Goal: Information Seeking & Learning: Learn about a topic

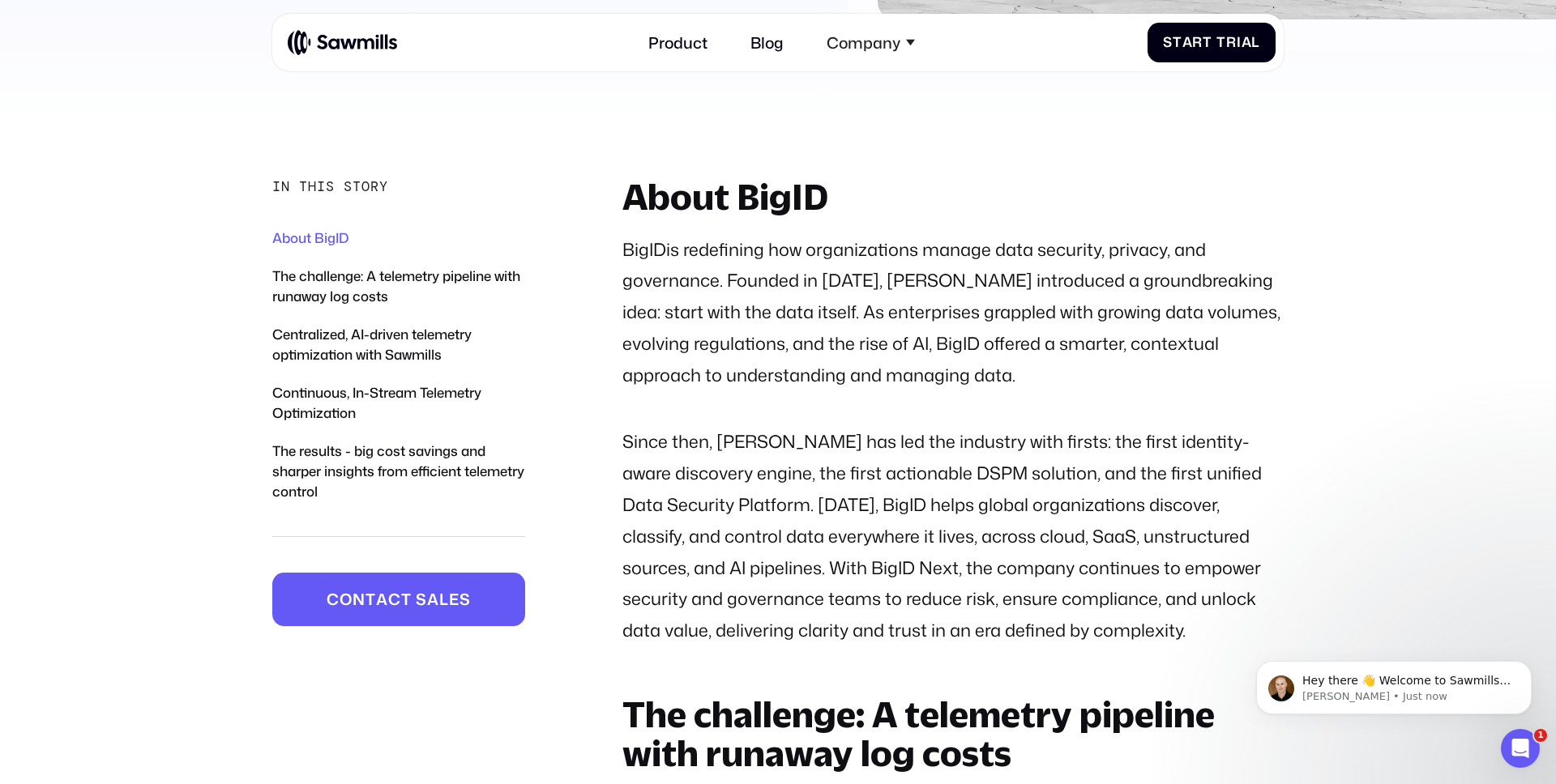
scroll to position [893, 0]
click at [686, 47] on link "Product" at bounding box center [679, 42] width 83 height 42
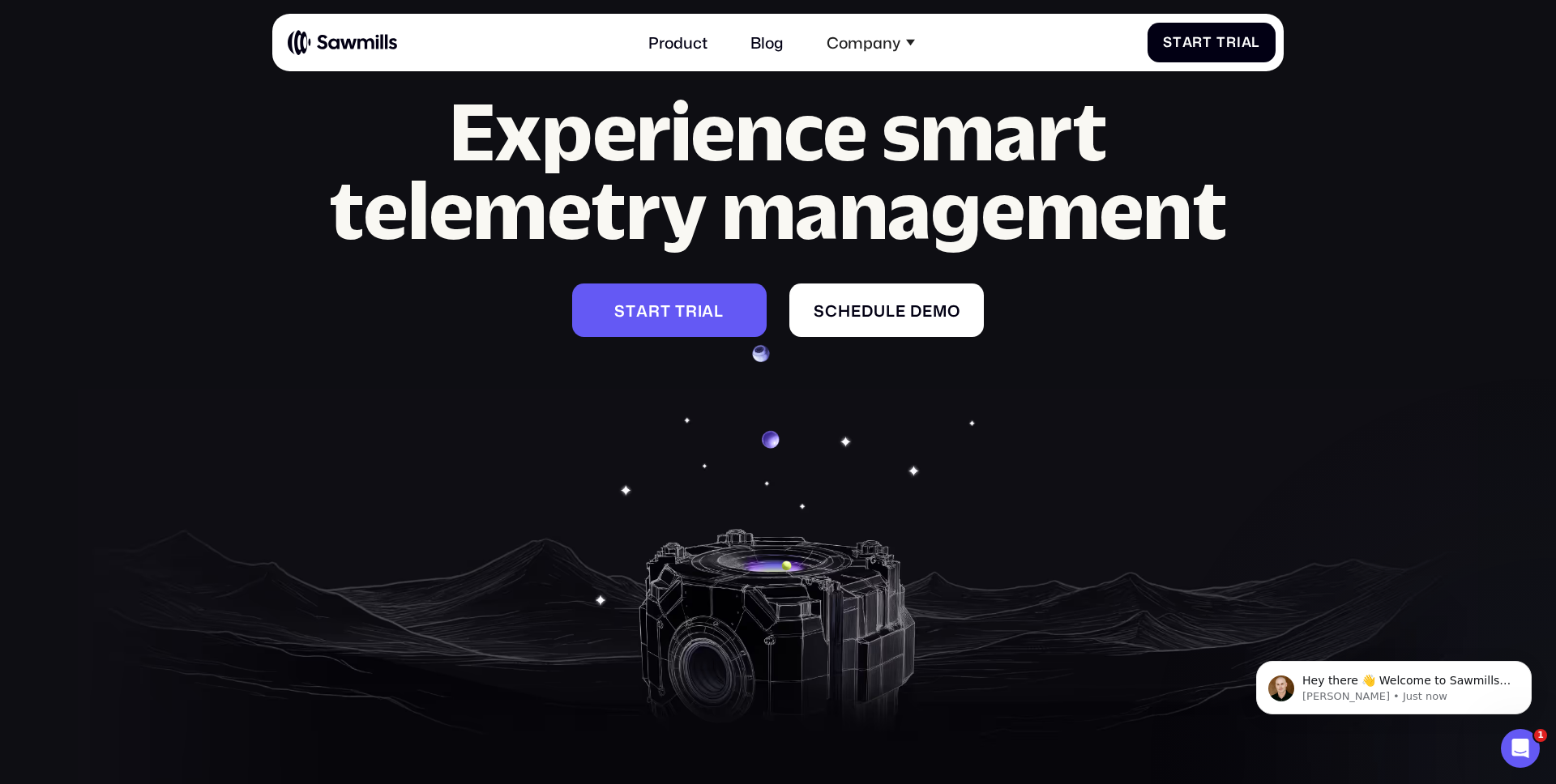
scroll to position [7169, 0]
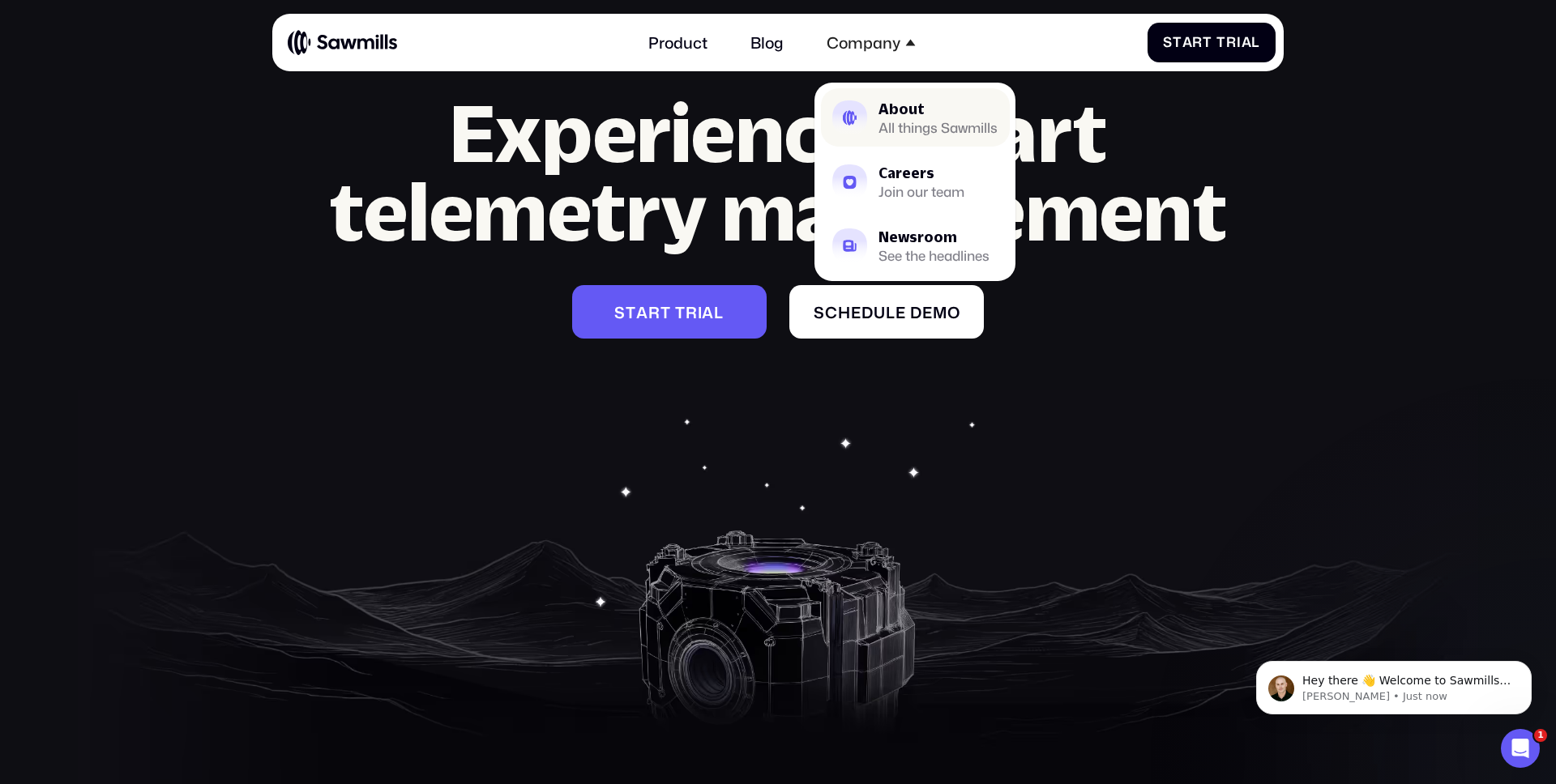
click at [899, 108] on div "About" at bounding box center [938, 109] width 120 height 14
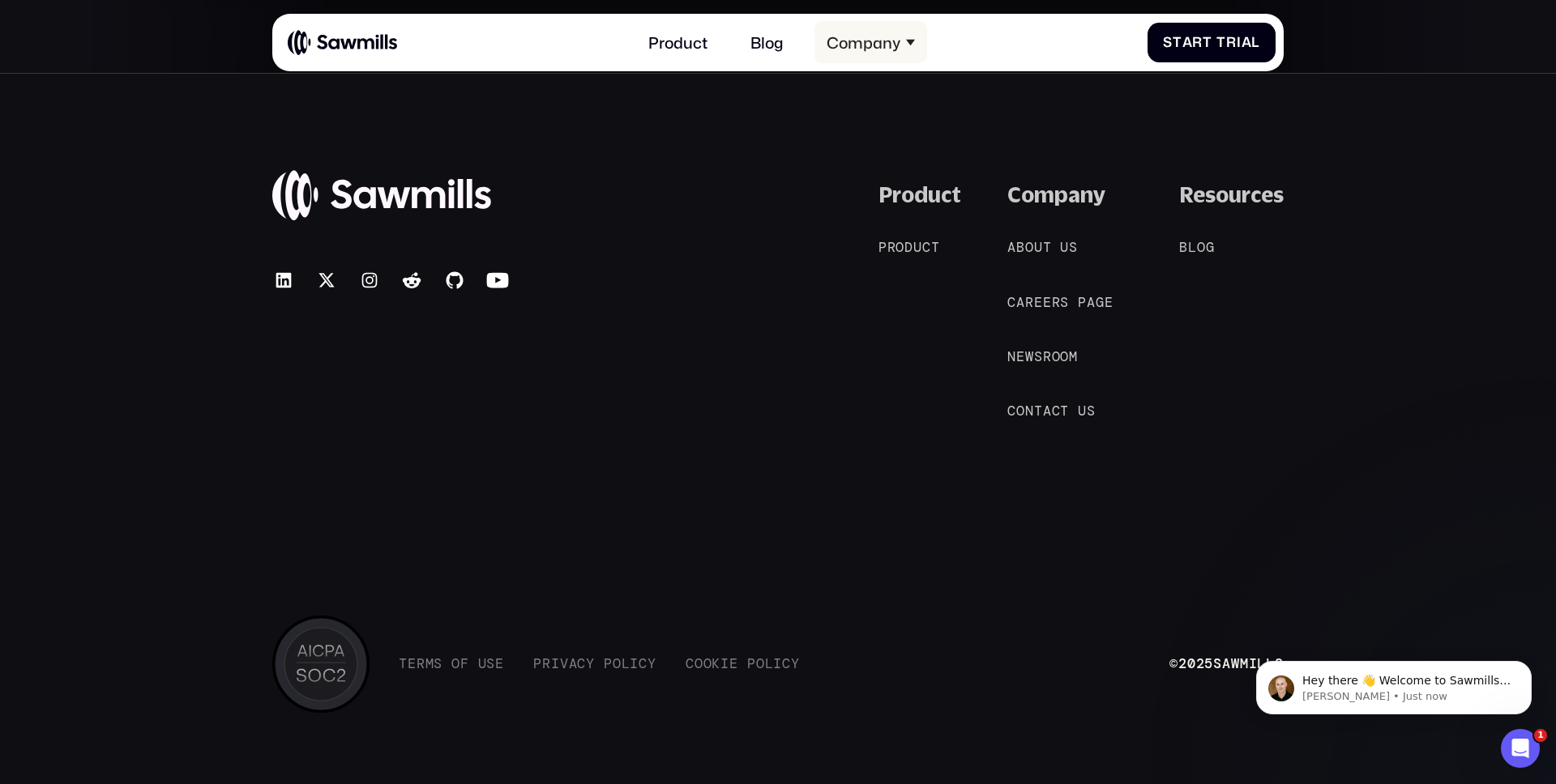
scroll to position [3713, 0]
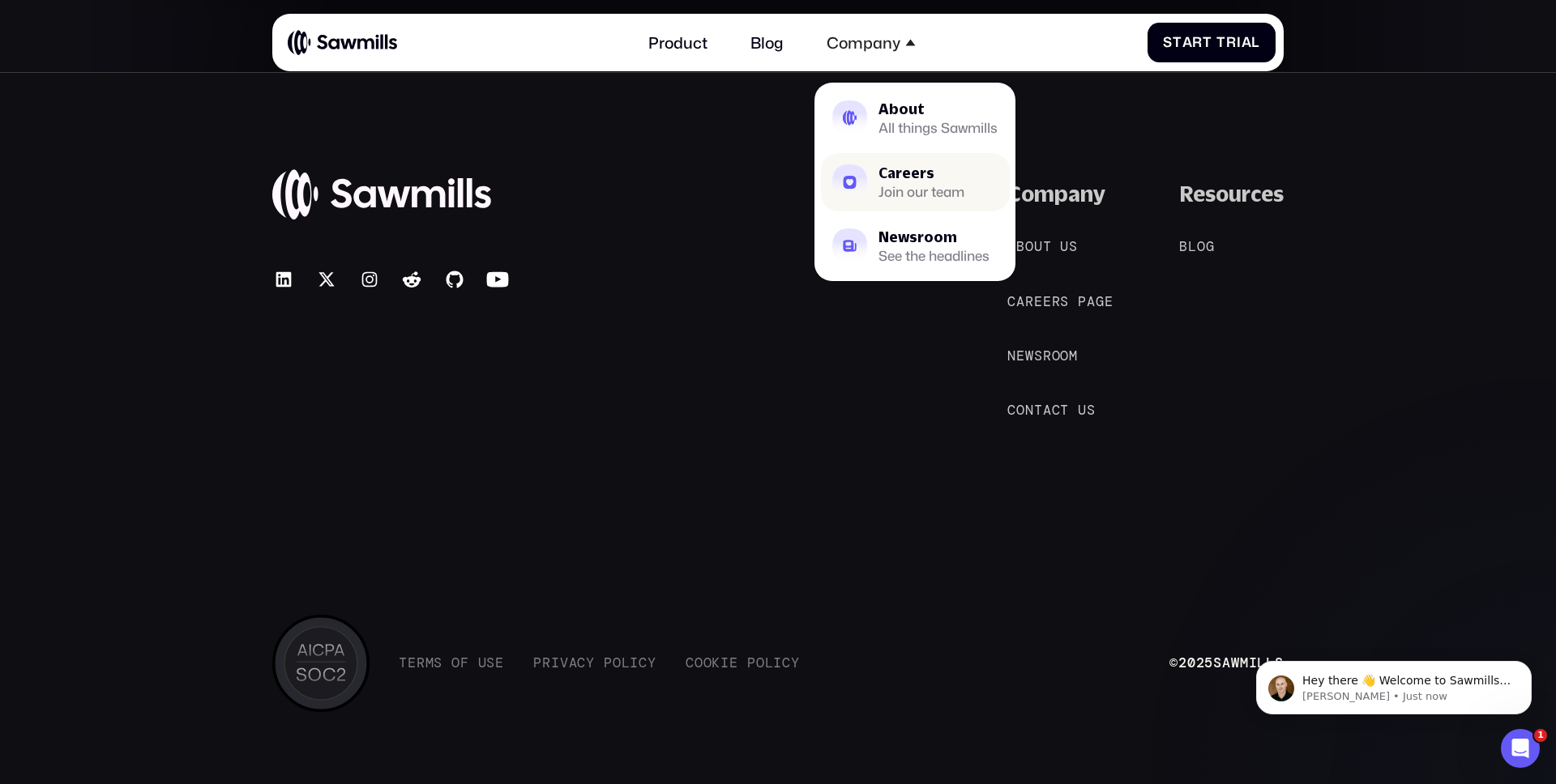
click at [897, 170] on div "Careers" at bounding box center [921, 173] width 86 height 14
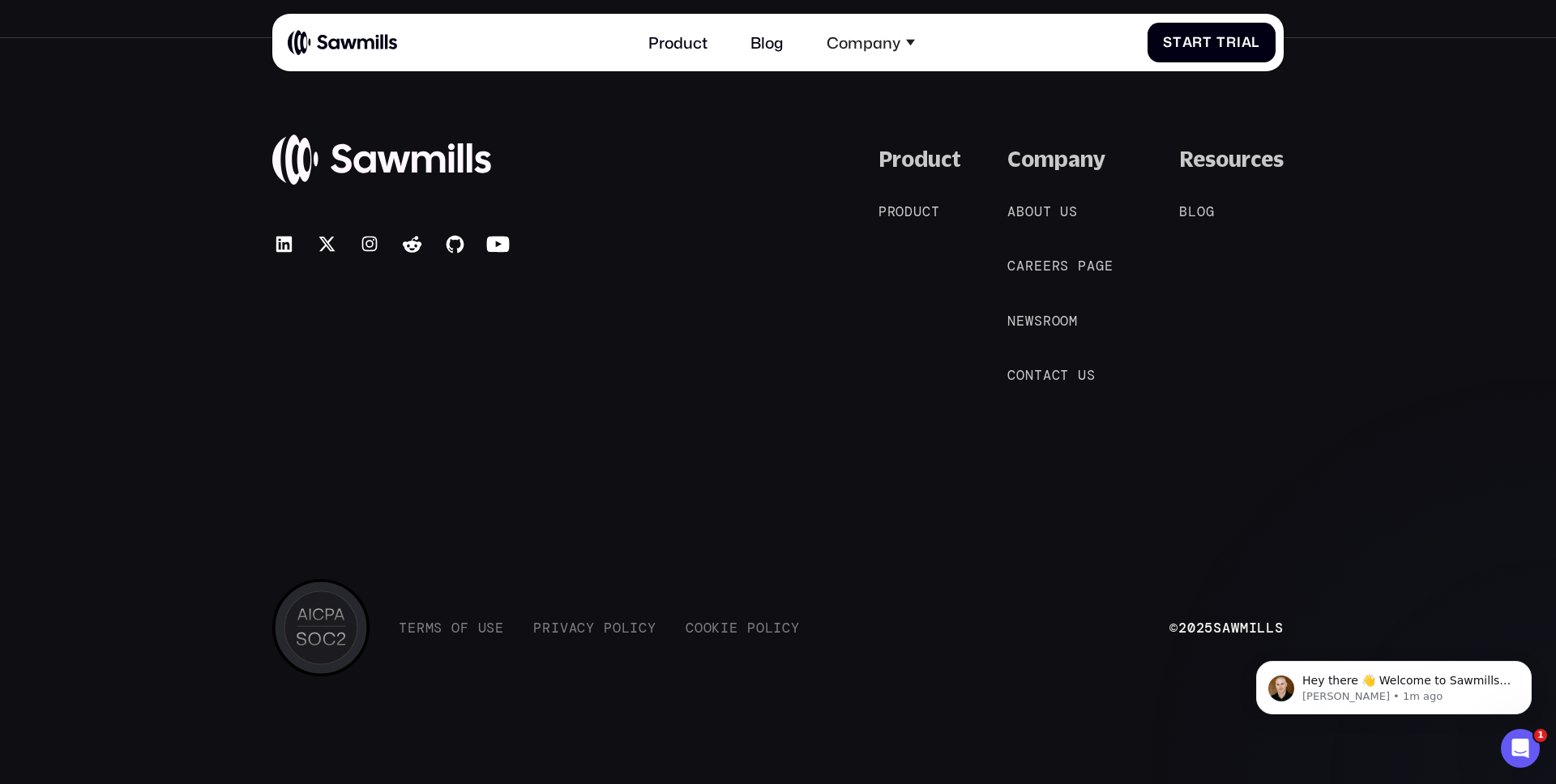
scroll to position [2108, 0]
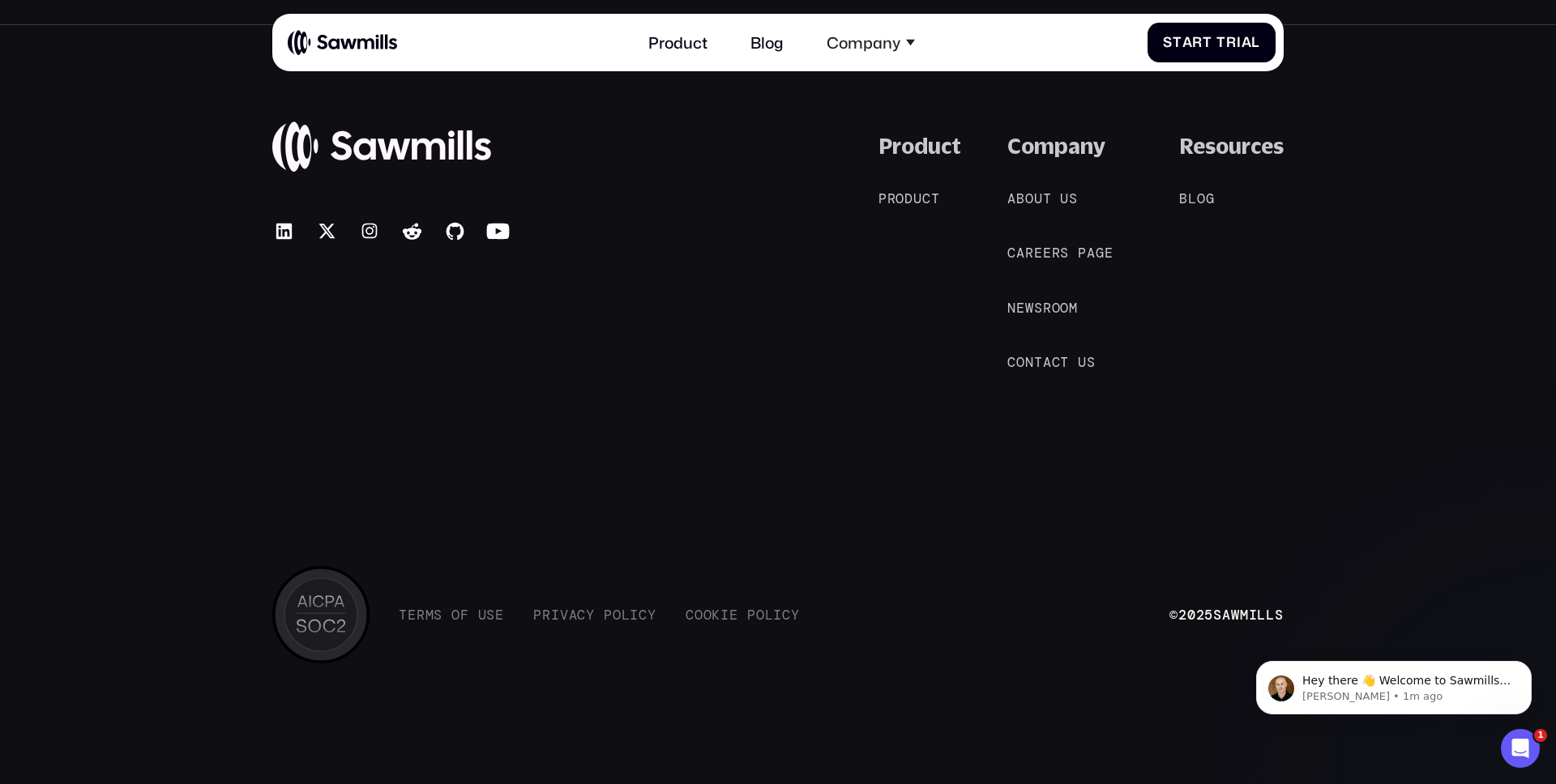
click at [1215, 208] on div "Resources B l o g B l o g" at bounding box center [1231, 252] width 105 height 238
click at [1211, 206] on span "g" at bounding box center [1211, 199] width 9 height 16
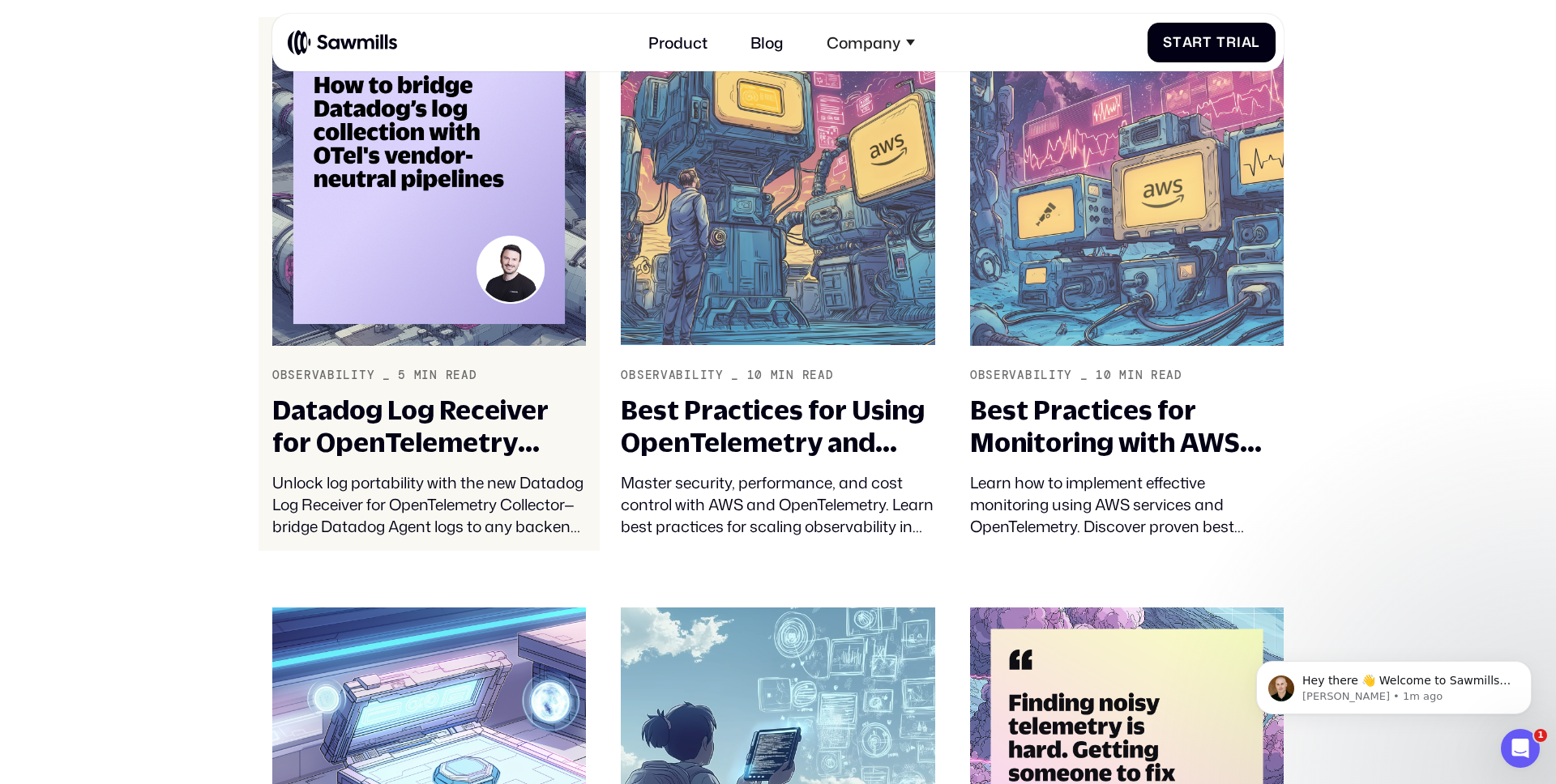
scroll to position [978, 0]
click at [540, 443] on div "Datadog Log Receiver for OpenTelemetry Collector" at bounding box center [429, 425] width 314 height 64
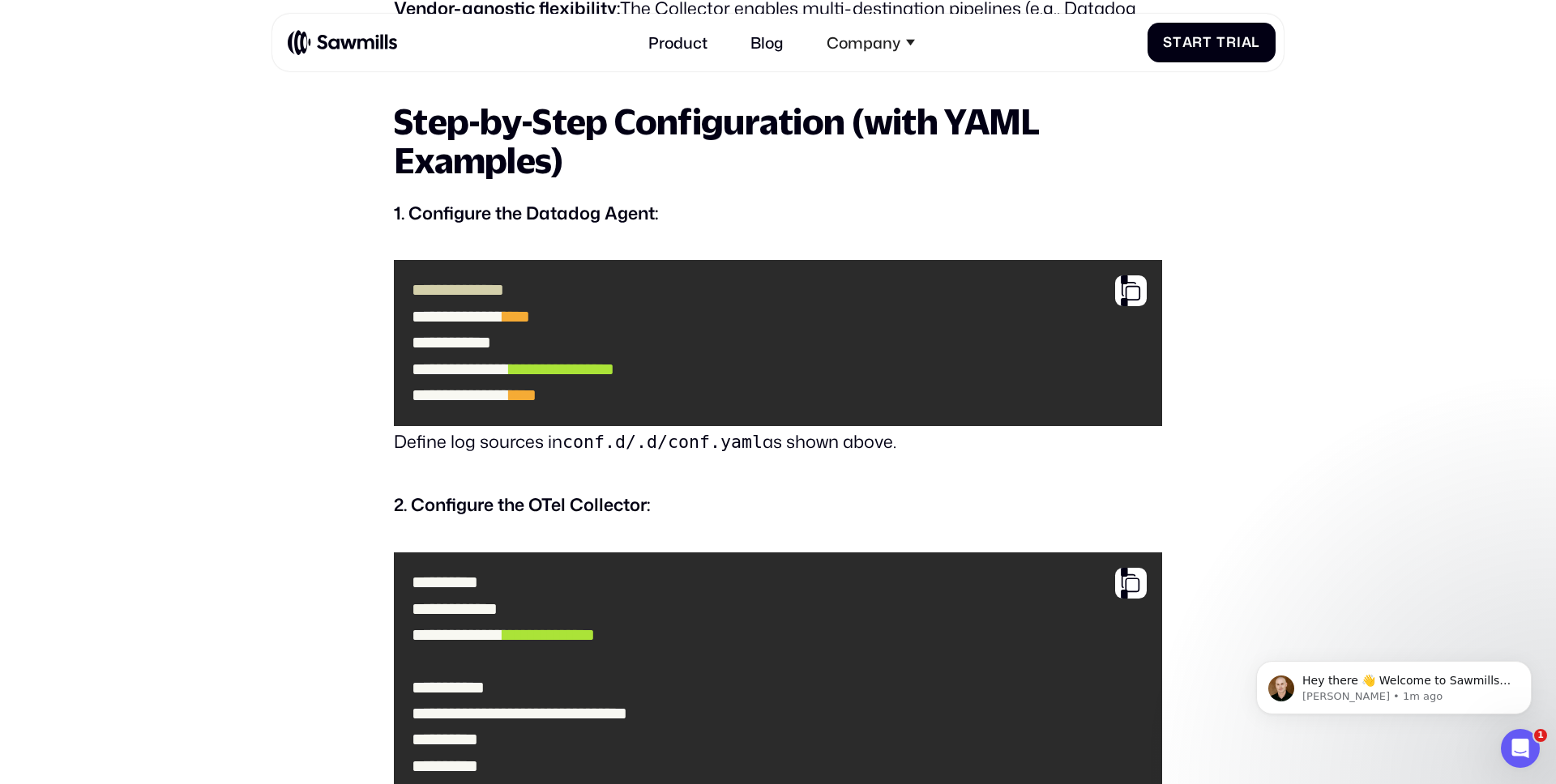
scroll to position [2706, 0]
